Goal: Book appointment/travel/reservation

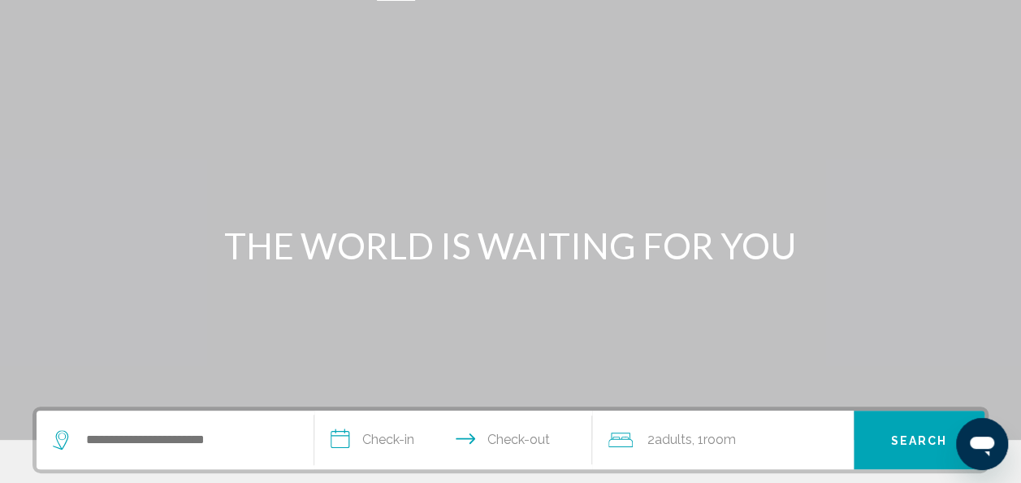
scroll to position [33, 0]
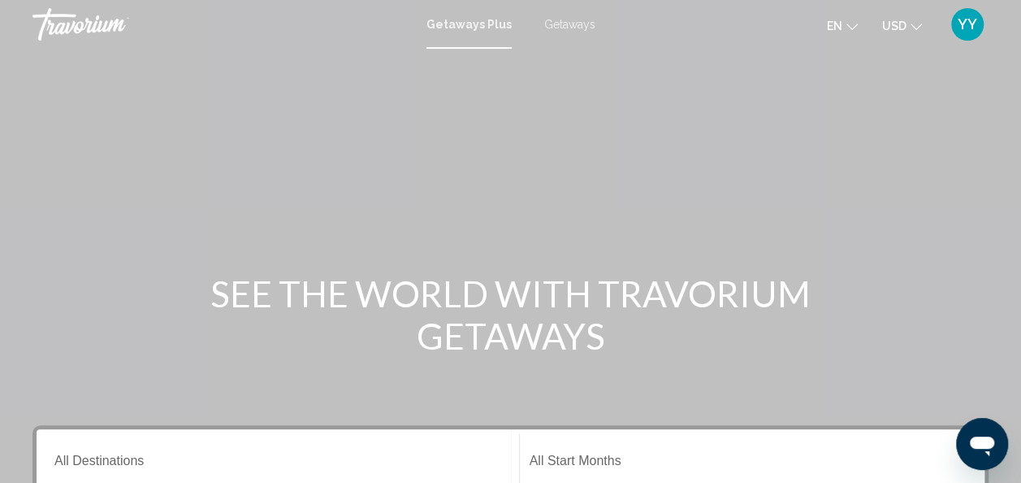
click at [577, 24] on span "Getaways" at bounding box center [569, 24] width 51 height 13
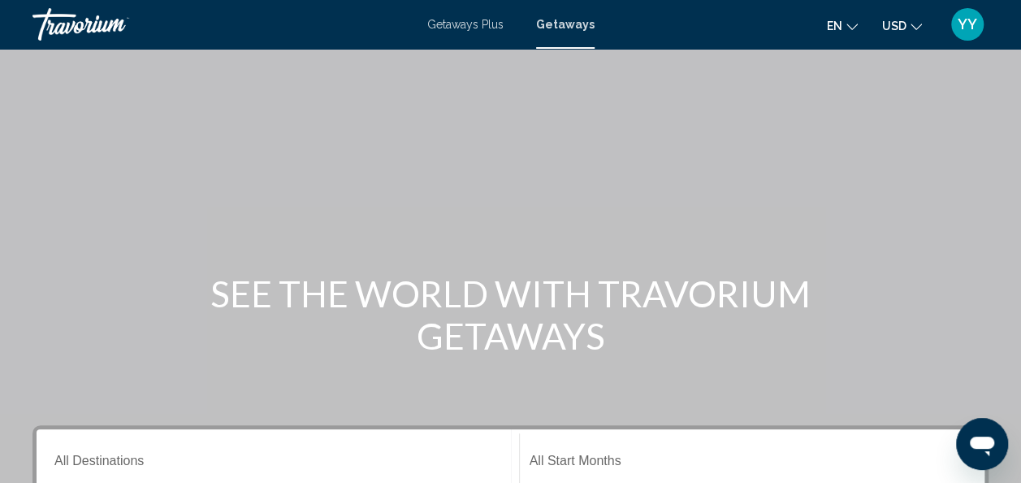
scroll to position [90, 0]
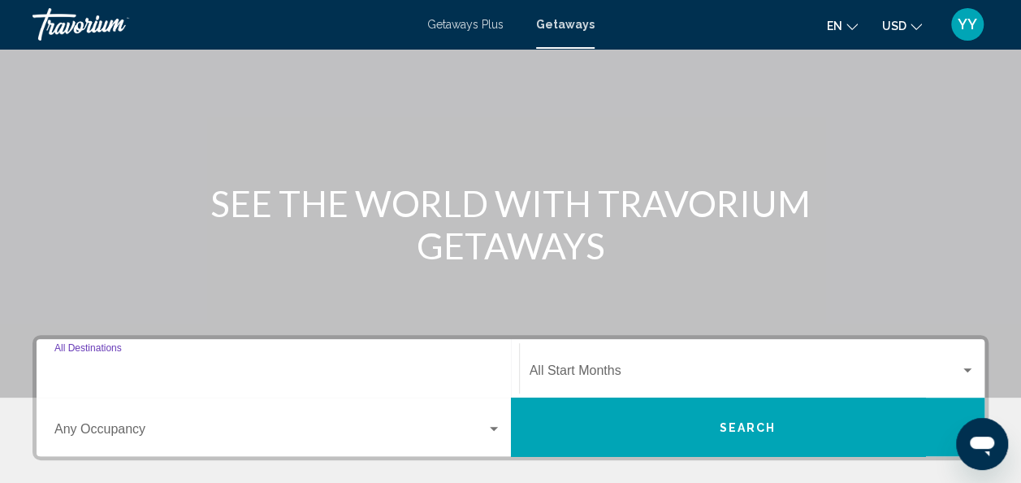
click at [142, 375] on input "Destination All Destinations" at bounding box center [277, 373] width 447 height 15
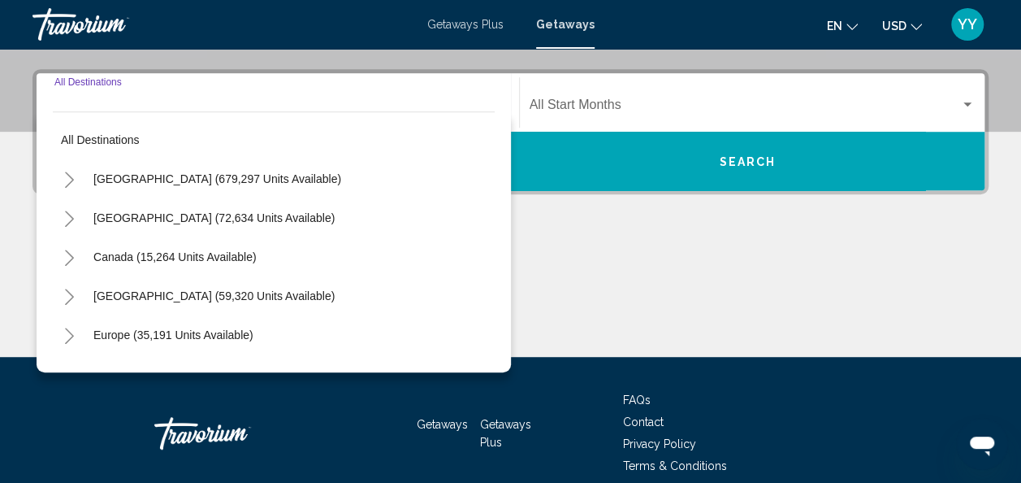
scroll to position [372, 0]
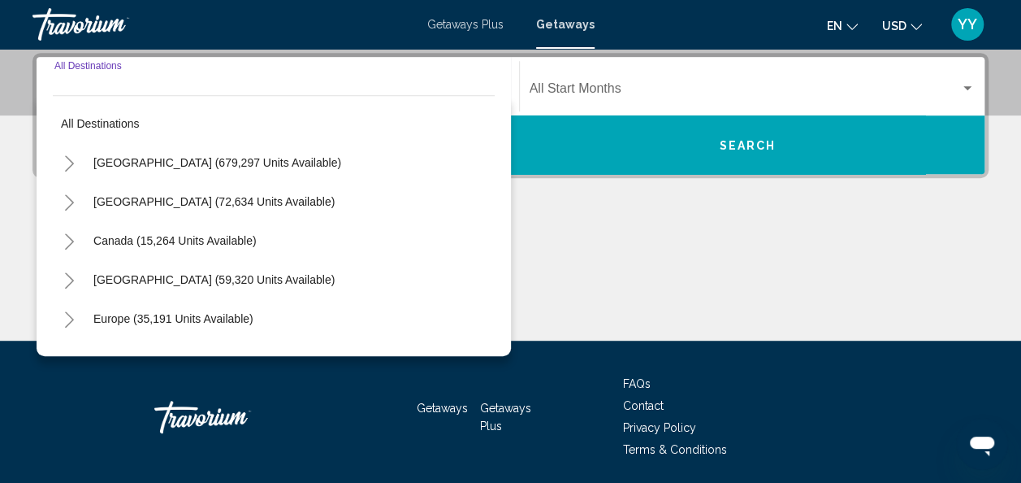
click at [75, 165] on icon "Toggle United States (679,297 units available)" at bounding box center [69, 163] width 12 height 16
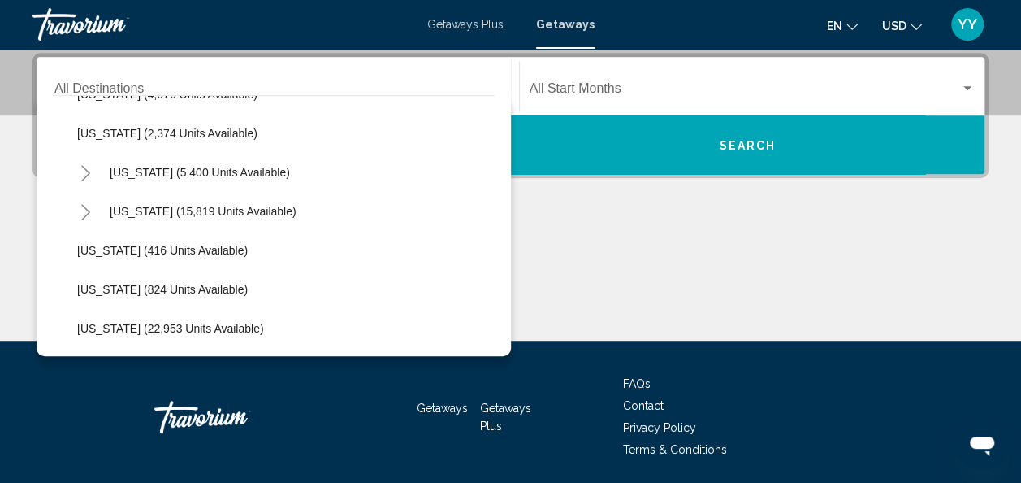
scroll to position [1146, 0]
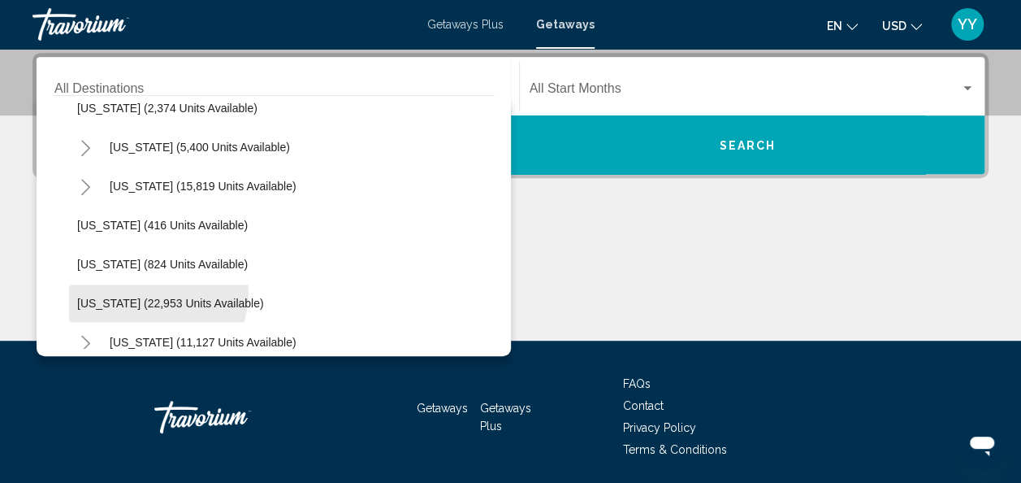
click at [149, 290] on button "[US_STATE] (22,953 units available)" at bounding box center [170, 302] width 203 height 37
type input "**********"
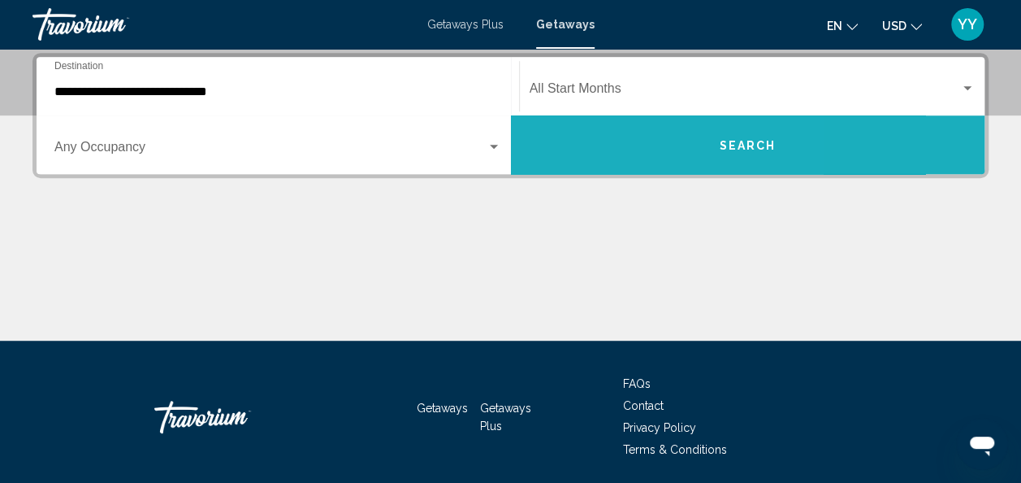
click at [595, 146] on button "Search" at bounding box center [748, 144] width 474 height 58
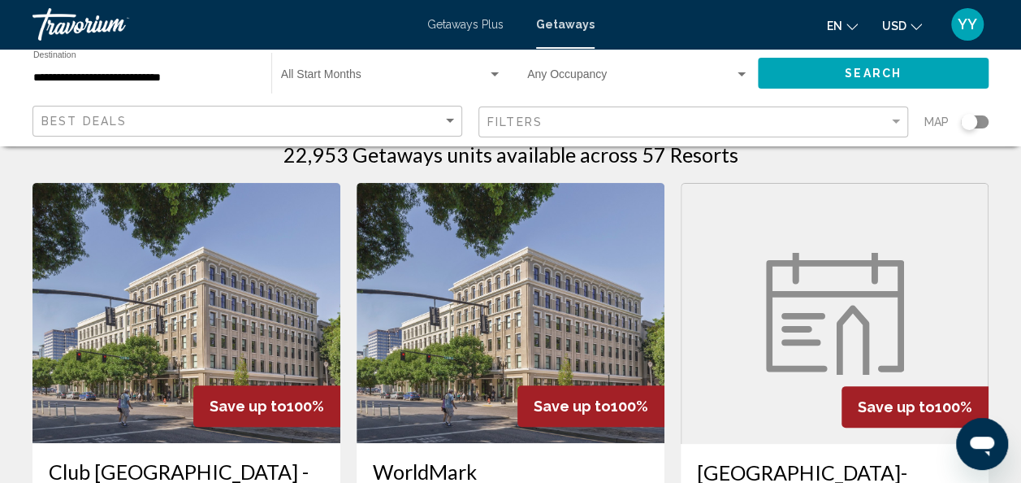
scroll to position [30, 0]
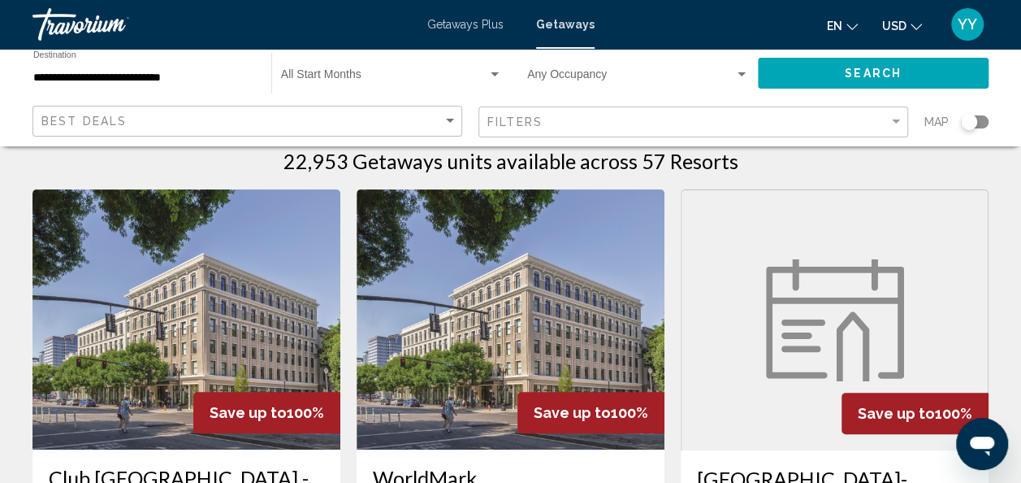
click at [975, 119] on div "Search widget" at bounding box center [969, 122] width 16 height 16
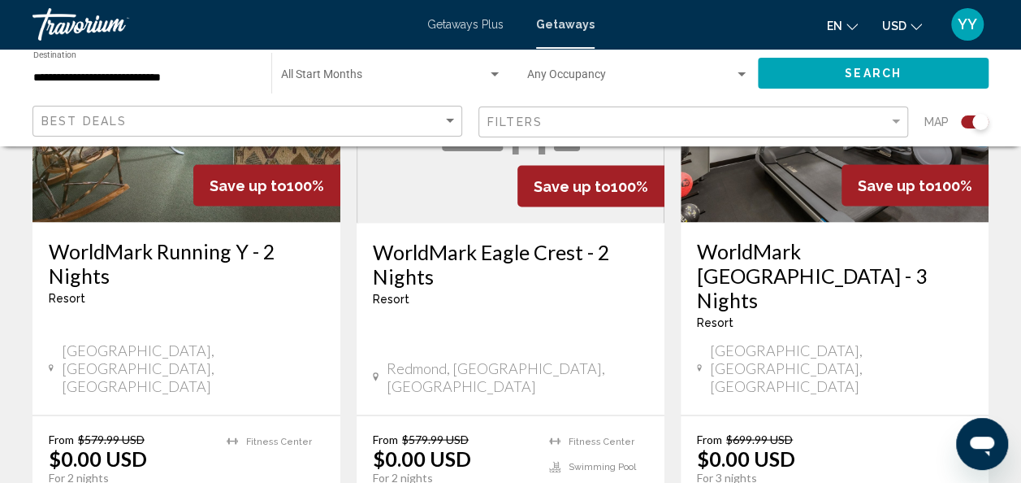
scroll to position [1403, 0]
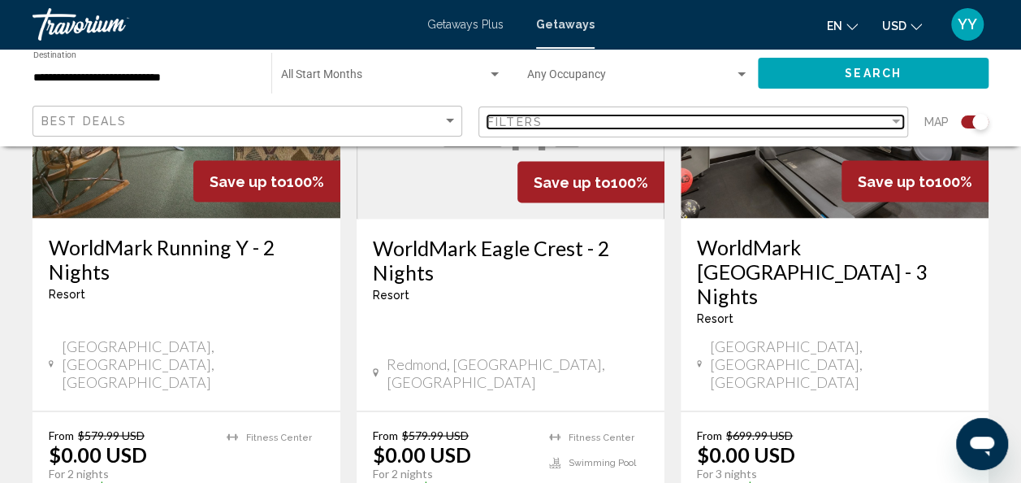
click at [898, 123] on div "Filter" at bounding box center [896, 121] width 8 height 4
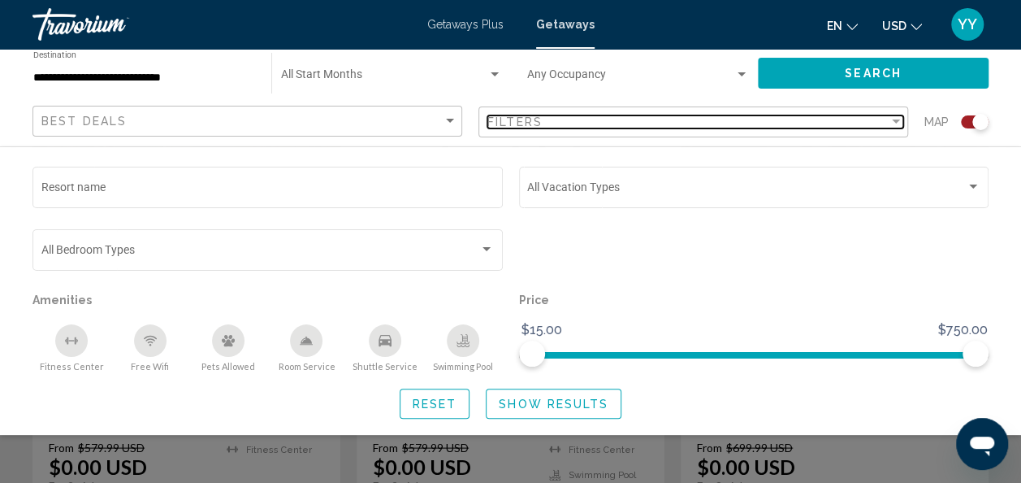
scroll to position [1390, 0]
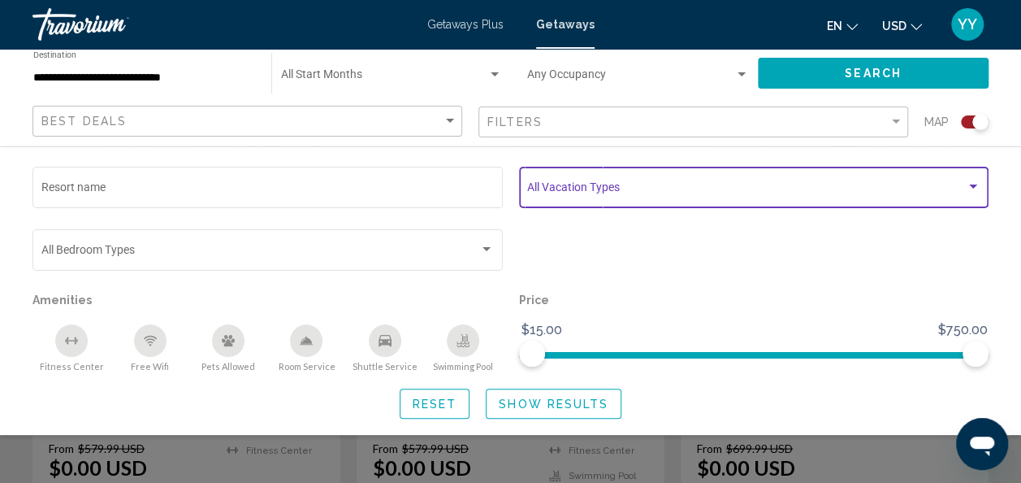
click at [968, 182] on div "Search widget" at bounding box center [973, 186] width 15 height 13
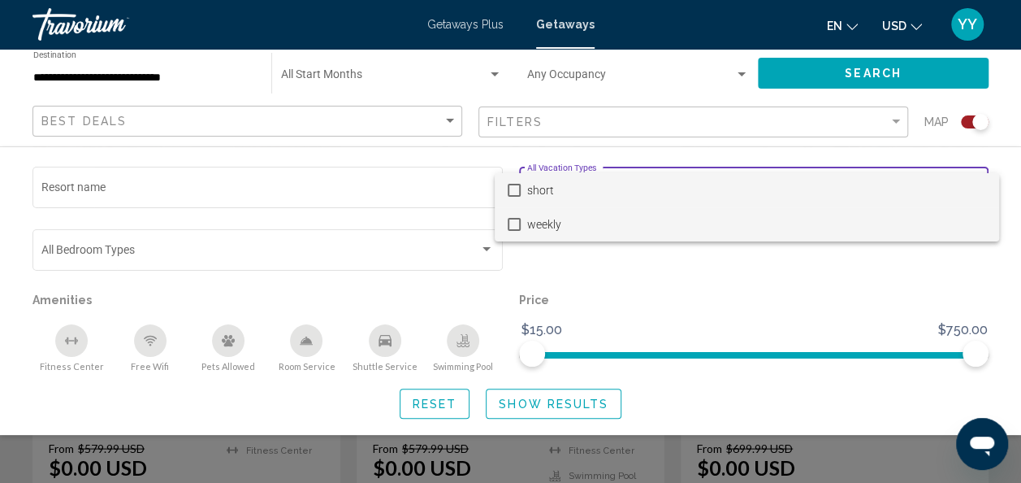
click at [505, 224] on mat-option "weekly" at bounding box center [747, 224] width 504 height 34
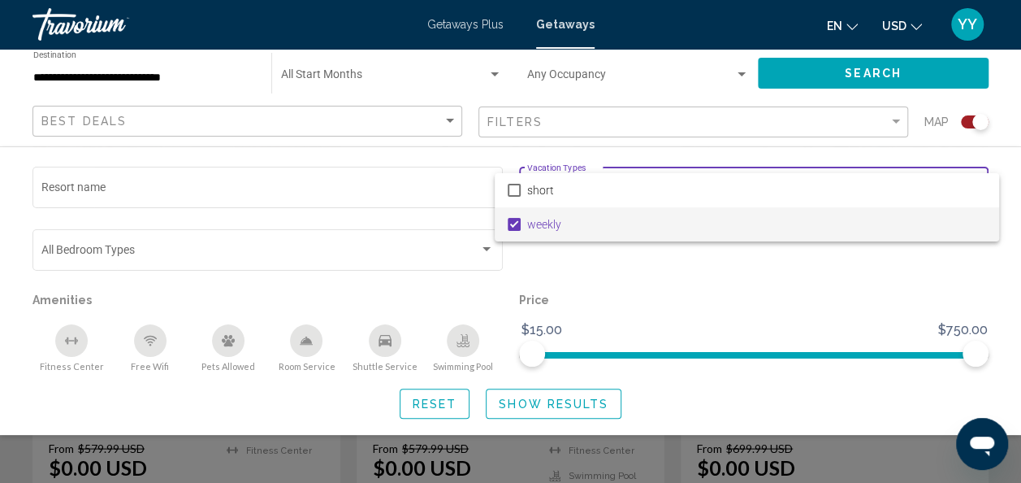
click at [584, 409] on div at bounding box center [510, 241] width 1021 height 483
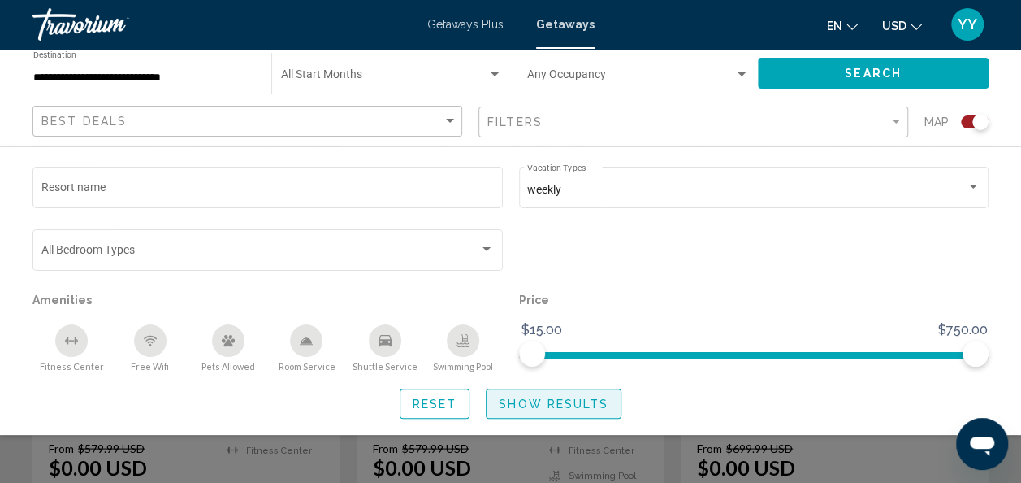
click at [572, 408] on span "Show Results" at bounding box center [554, 403] width 110 height 13
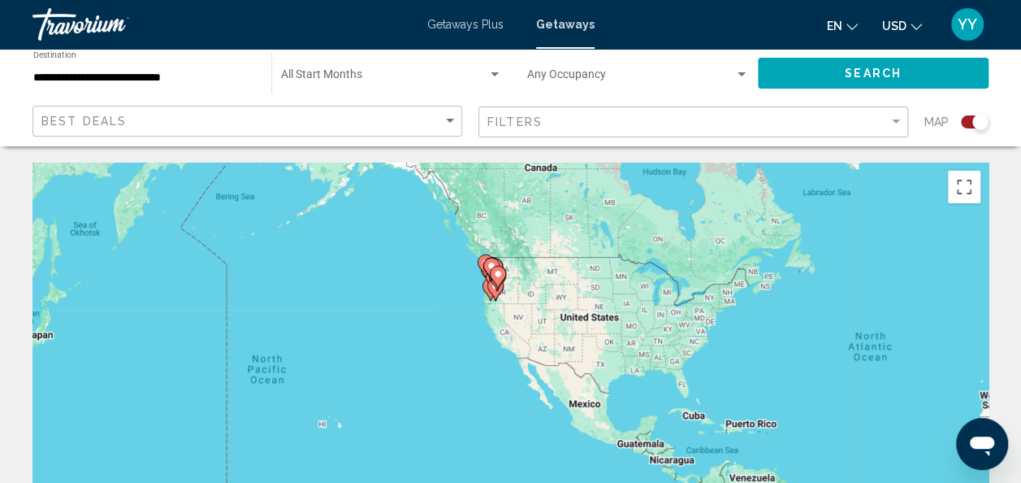
drag, startPoint x: 110, startPoint y: 378, endPoint x: 523, endPoint y: 321, distance: 417.4
click at [523, 321] on div "To activate drag with keyboard, press Alt + Enter. Once in keyboard drag state,…" at bounding box center [510, 405] width 956 height 487
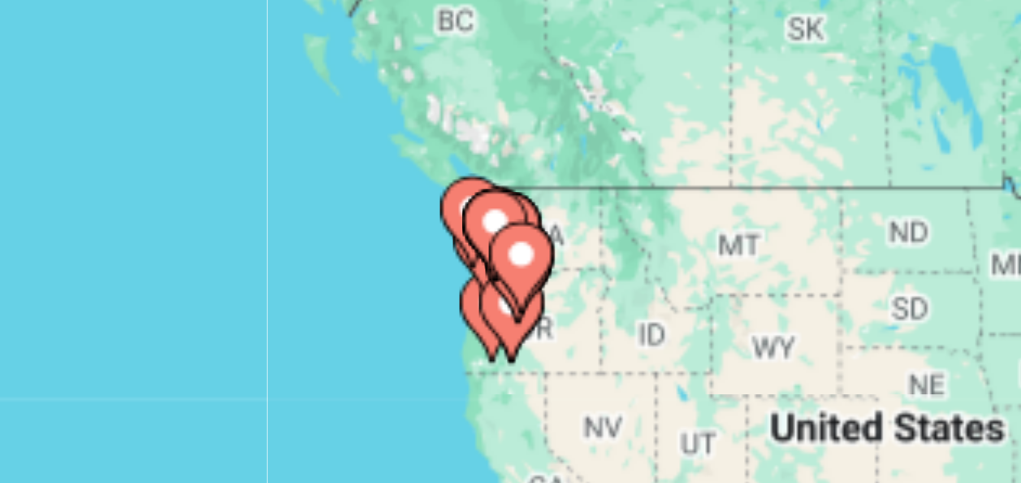
drag, startPoint x: 447, startPoint y: 297, endPoint x: 412, endPoint y: 339, distance: 54.2
click at [412, 339] on div "To activate drag with keyboard, press Alt + Enter. Once in keyboard drag state,…" at bounding box center [510, 405] width 956 height 487
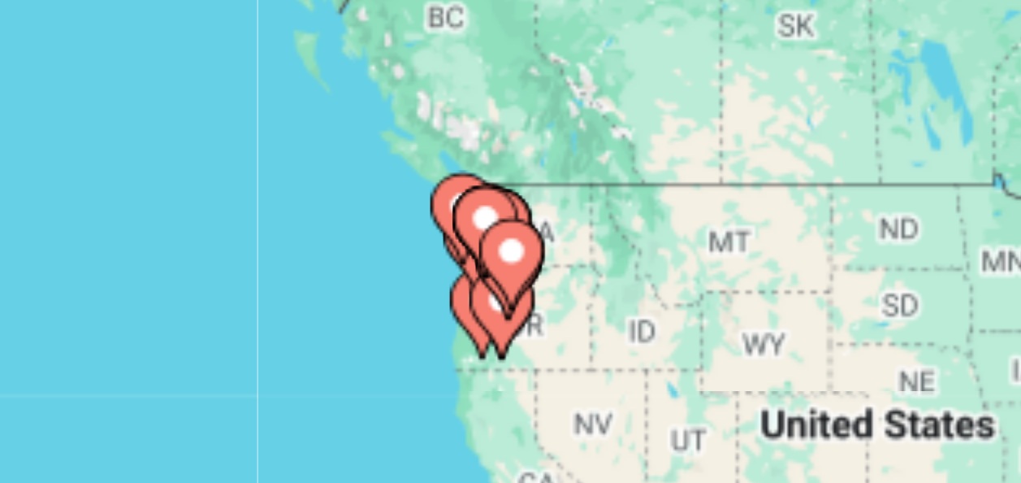
click at [445, 284] on gmp-advanced-marker "Main content" at bounding box center [451, 278] width 16 height 24
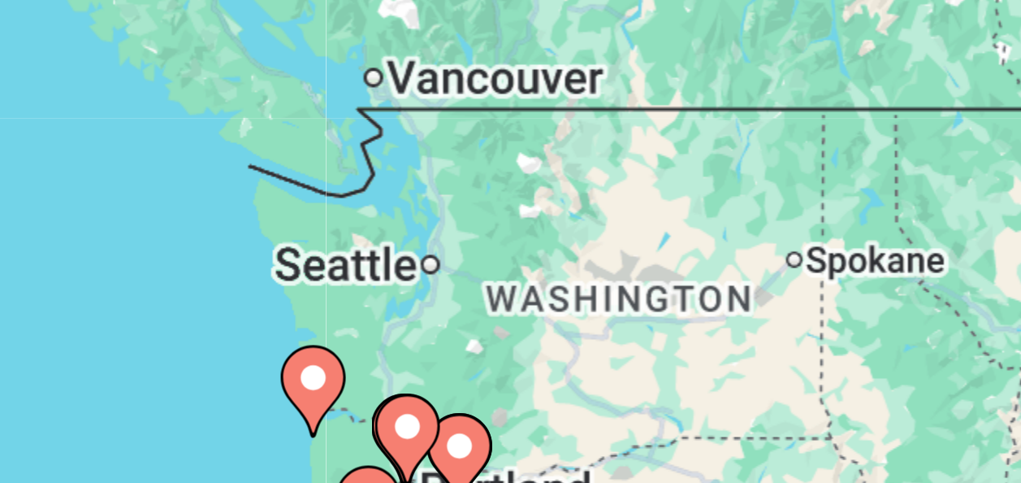
drag, startPoint x: 450, startPoint y: 286, endPoint x: 349, endPoint y: 208, distance: 128.0
click at [349, 208] on div "To activate drag with keyboard, press Alt + Enter. Once in keyboard drag state,…" at bounding box center [510, 405] width 956 height 487
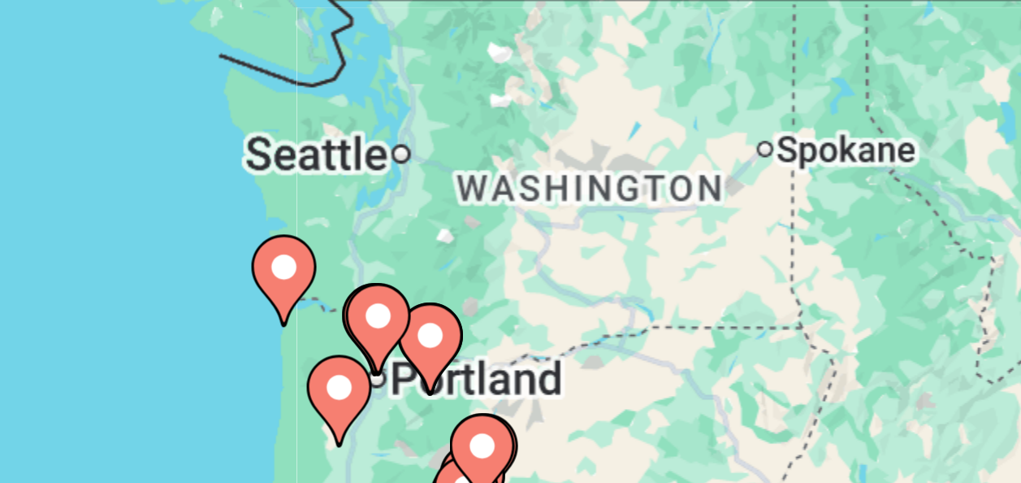
drag, startPoint x: 420, startPoint y: 244, endPoint x: 416, endPoint y: 208, distance: 36.0
click at [416, 208] on div "To activate drag with keyboard, press Alt + Enter. Once in keyboard drag state,…" at bounding box center [510, 405] width 956 height 487
click at [409, 288] on image "Main content" at bounding box center [406, 290] width 10 height 10
click at [409, 288] on div "To activate drag with keyboard, press Alt + Enter. Once in keyboard drag state,…" at bounding box center [510, 405] width 956 height 487
type input "**********"
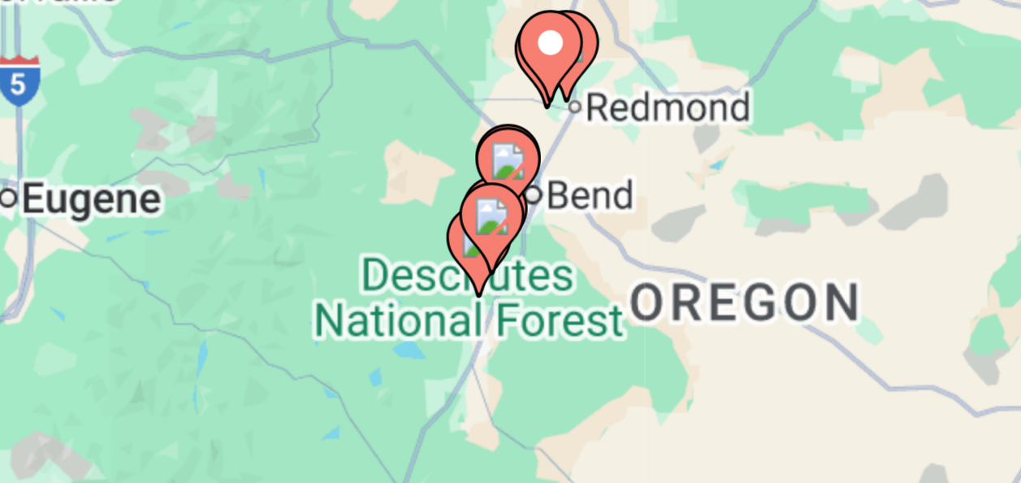
drag, startPoint x: 409, startPoint y: 288, endPoint x: 594, endPoint y: 354, distance: 195.8
click at [594, 354] on div "To activate drag with keyboard, press Alt + Enter. Once in keyboard drag state,…" at bounding box center [510, 405] width 956 height 487
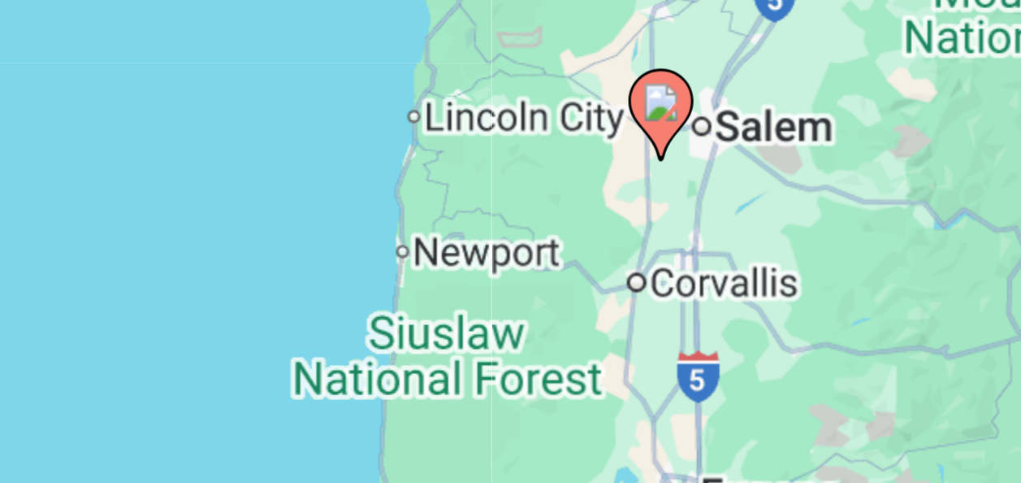
drag, startPoint x: 401, startPoint y: 281, endPoint x: 574, endPoint y: 354, distance: 188.6
click at [574, 354] on div "To activate drag with keyboard, press Alt + Enter. Once in keyboard drag state,…" at bounding box center [510, 405] width 956 height 487
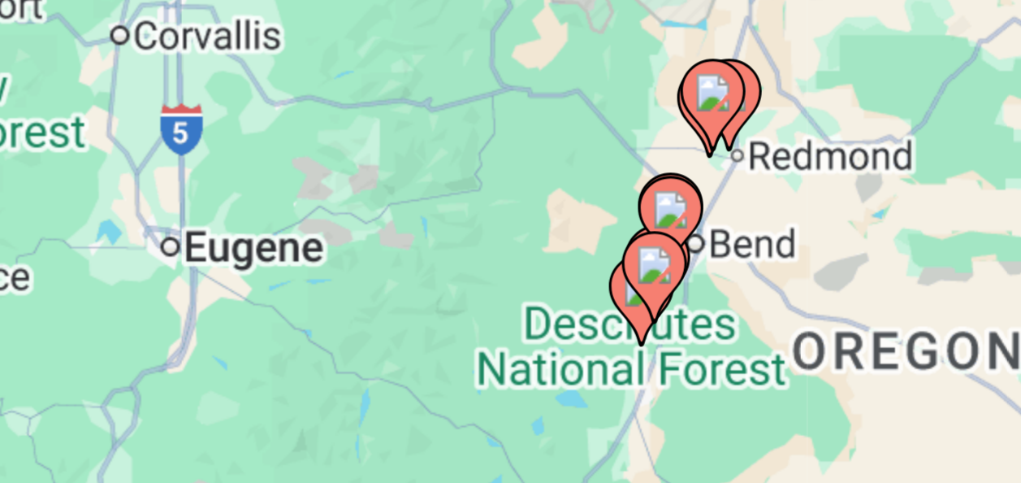
drag, startPoint x: 464, startPoint y: 271, endPoint x: 334, endPoint y: 213, distance: 142.2
click at [334, 213] on div "To activate drag with keyboard, press Alt + Enter. Once in keyboard drag state,…" at bounding box center [510, 405] width 956 height 487
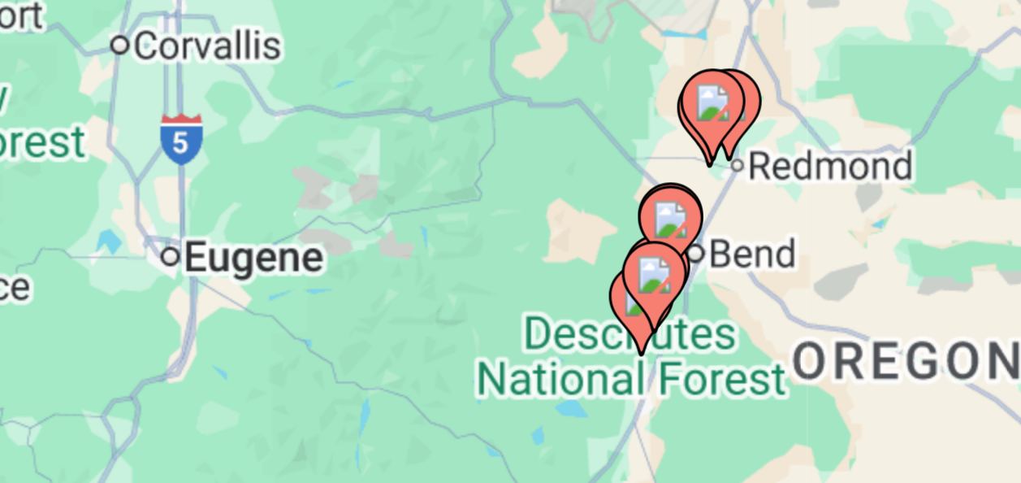
click at [501, 290] on image "Main content" at bounding box center [499, 292] width 10 height 10
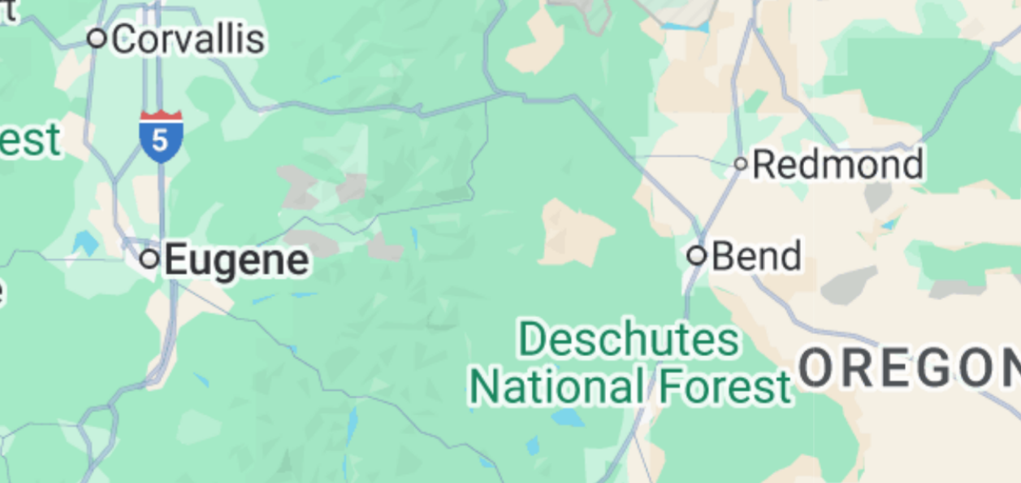
click at [501, 290] on div "Main content" at bounding box center [510, 405] width 956 height 487
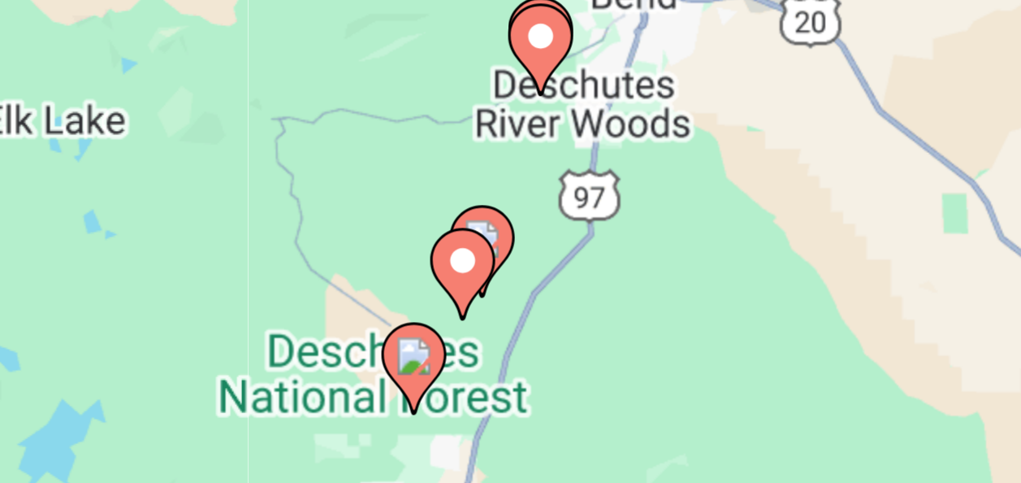
drag, startPoint x: 490, startPoint y: 297, endPoint x: 441, endPoint y: 236, distance: 78.0
click at [441, 236] on div "To activate drag with keyboard, press Alt + Enter. Once in keyboard drag state,…" at bounding box center [510, 405] width 956 height 487
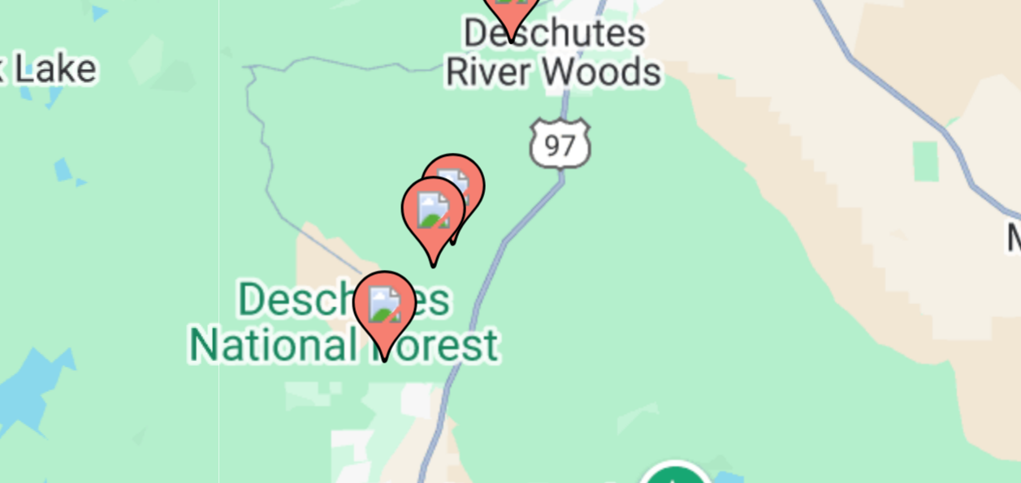
click at [446, 273] on image "Main content" at bounding box center [444, 276] width 10 height 10
click at [446, 273] on div "To activate drag with keyboard, press Alt + Enter. Once in keyboard drag state,…" at bounding box center [510, 405] width 956 height 487
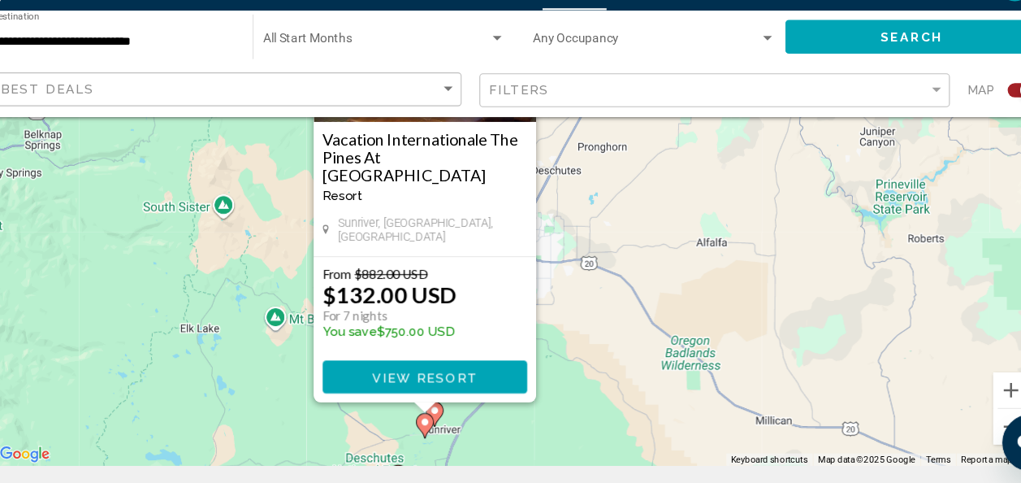
scroll to position [190, 0]
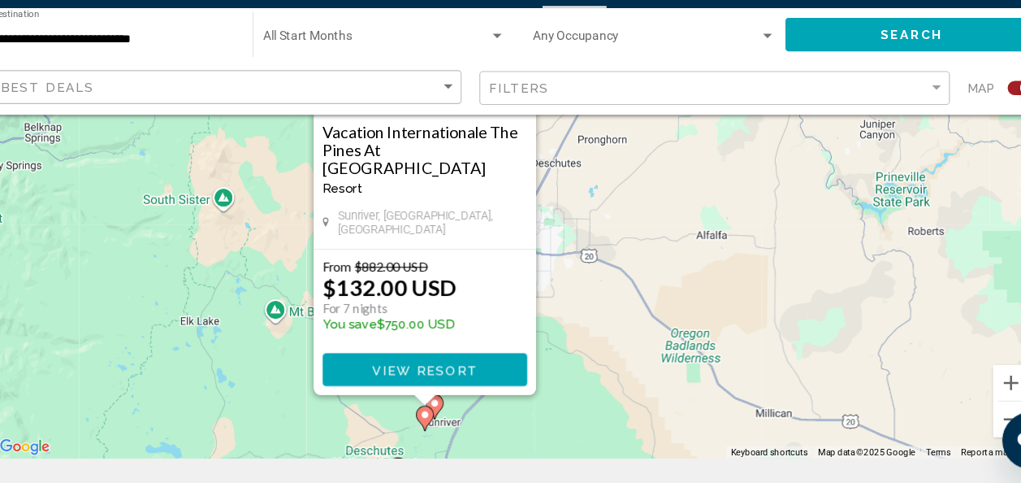
click at [378, 427] on div "To navigate, press the arrow keys. To activate drag with keyboard, press Alt + …" at bounding box center [510, 215] width 956 height 487
